Goal: Answer question/provide support

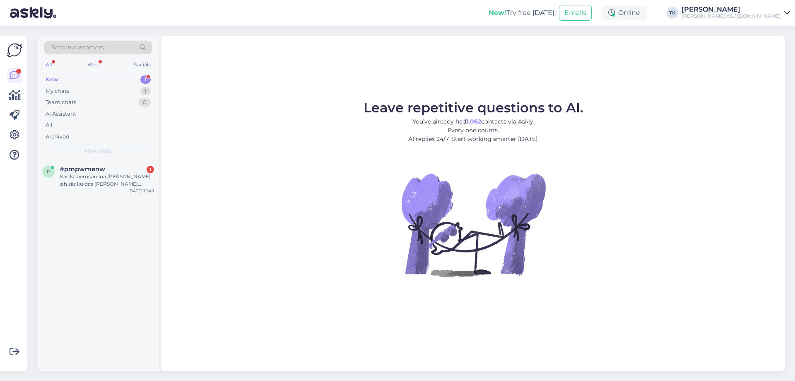
click at [53, 78] on div "New" at bounding box center [52, 79] width 13 height 8
click at [102, 181] on div "Kas ka aerosoolina [PERSON_NAME] jah siis kuidas [PERSON_NAME] tellida." at bounding box center [107, 180] width 94 height 15
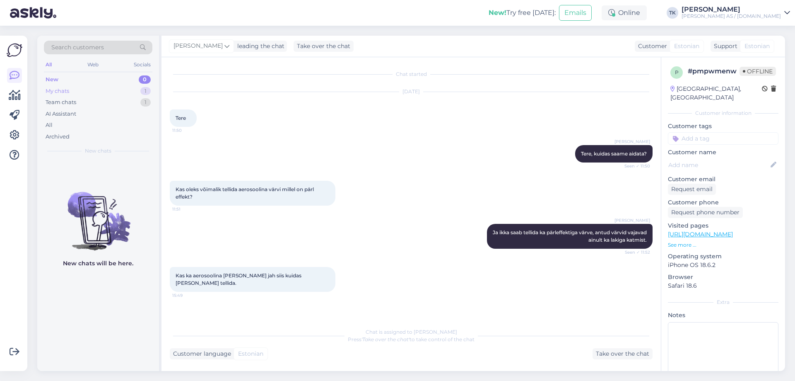
click at [55, 88] on div "My chats" at bounding box center [58, 91] width 24 height 8
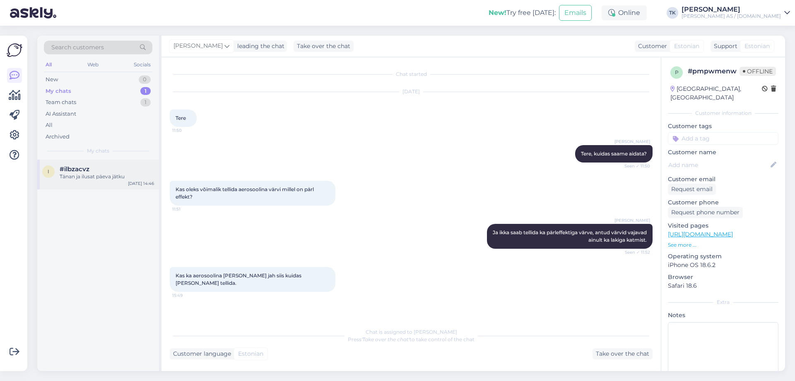
click at [89, 170] on span "#ilbzacvz" at bounding box center [75, 168] width 30 height 7
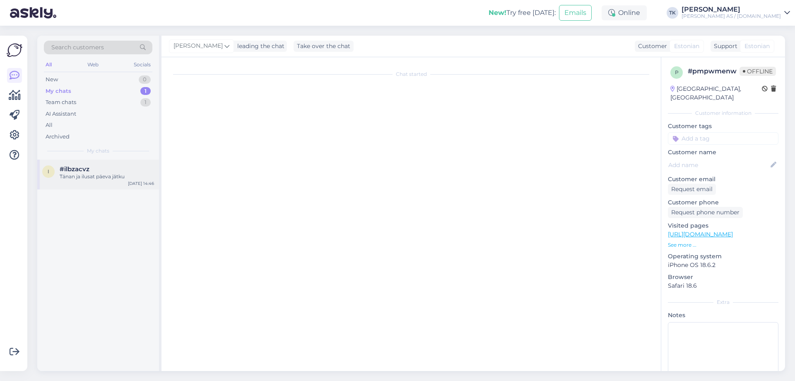
scroll to position [536, 0]
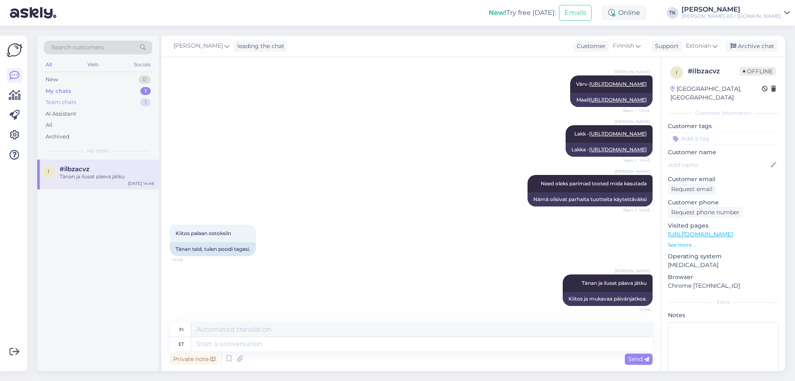
click at [61, 100] on div "Team chats" at bounding box center [61, 102] width 31 height 8
click at [109, 178] on div "Kas ka aerosoolina [PERSON_NAME] jah siis kuidas [PERSON_NAME] tellida." at bounding box center [107, 180] width 94 height 15
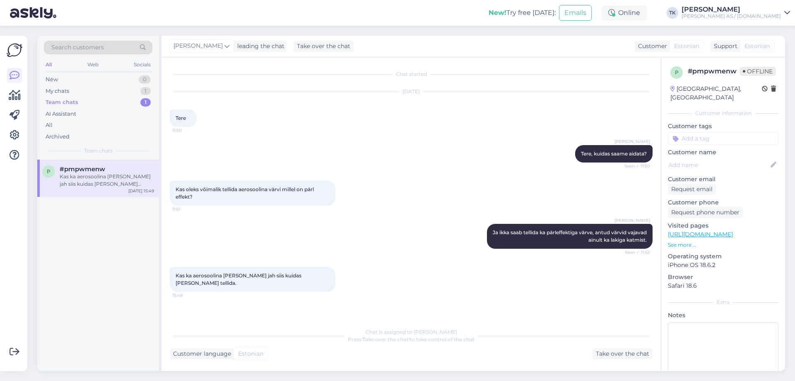
scroll to position [28, 0]
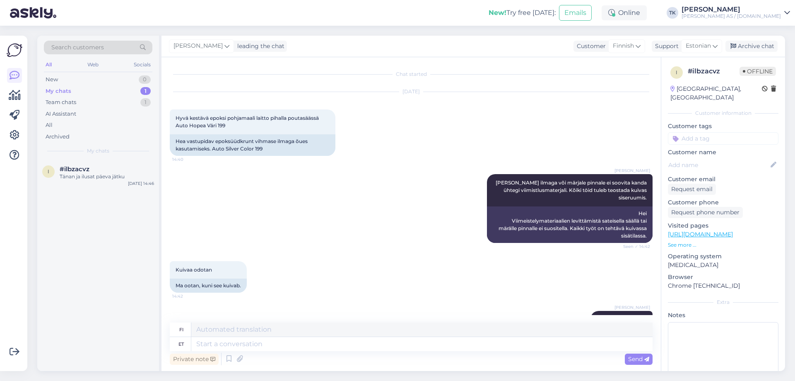
scroll to position [536, 0]
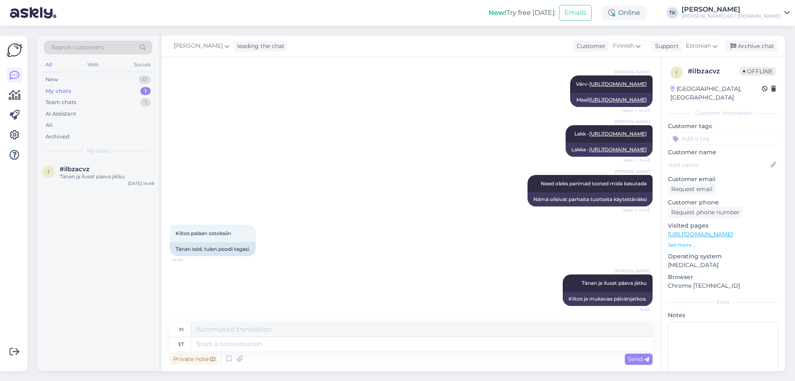
click at [400, 228] on div "Kiitos palaan ostoksiin 14:46 Tänan teid, tulen poodi tagasi." at bounding box center [411, 240] width 483 height 50
click at [41, 92] on div "Search customers All Web Socials New 0 My chats 1 Team chats 1 AI Assistant All…" at bounding box center [98, 98] width 122 height 124
click at [68, 102] on div "Team chats" at bounding box center [61, 102] width 31 height 8
click at [374, 254] on div "Kiitos palaan ostoksiin 14:46 Tänan teid, tulen poodi tagasi." at bounding box center [411, 240] width 483 height 50
click at [91, 192] on div "p #pmpwmenw Aerosooli saate tellida e-poest või kauplusest ootetööna: https://w…" at bounding box center [98, 177] width 122 height 37
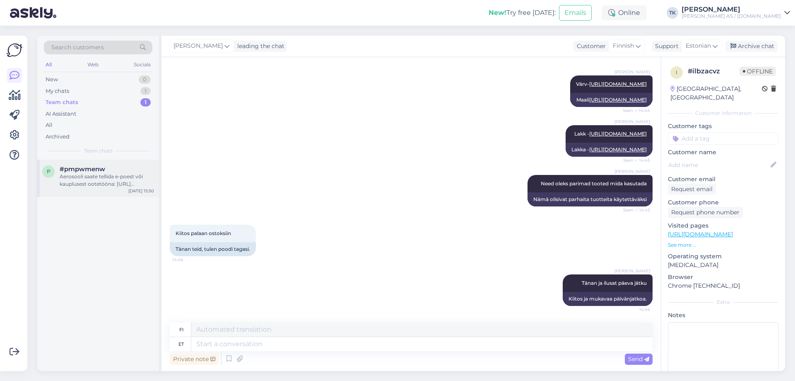
scroll to position [28, 0]
